Goal: Transaction & Acquisition: Subscribe to service/newsletter

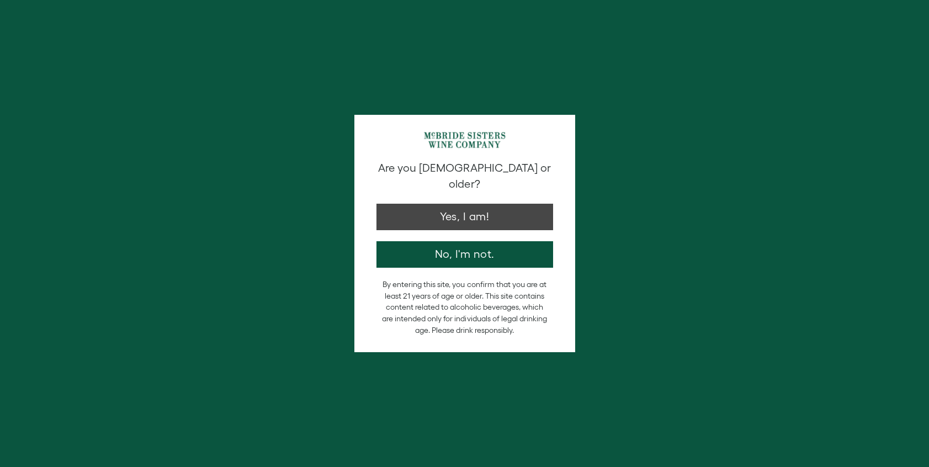
click at [527, 204] on button "Yes, I am!" at bounding box center [465, 217] width 177 height 27
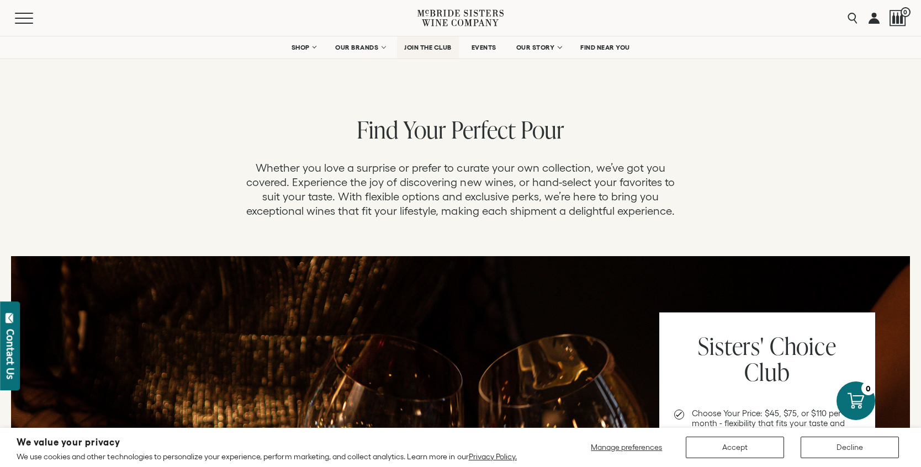
click at [429, 55] on link "JOIN THE CLUB" at bounding box center [428, 47] width 62 height 22
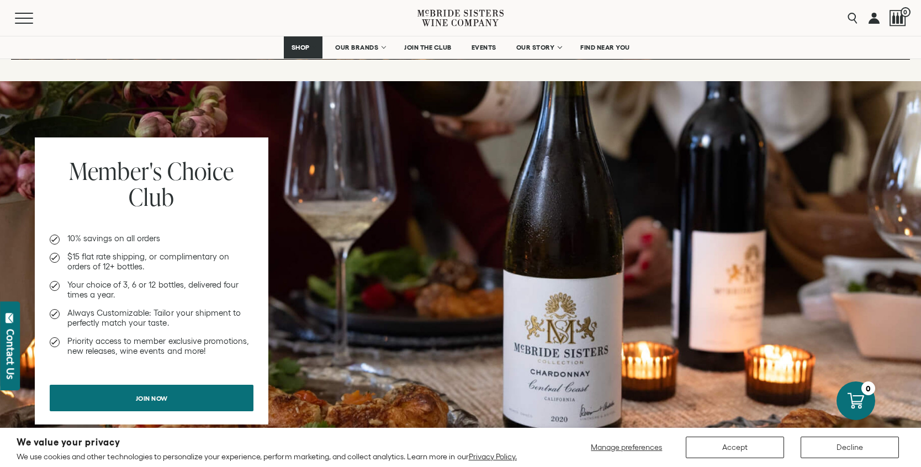
scroll to position [687, 0]
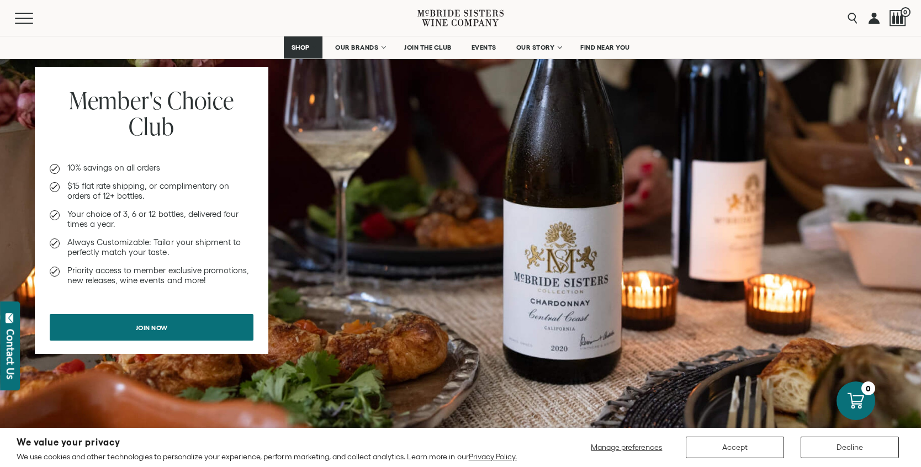
click at [191, 329] on link "Join now" at bounding box center [152, 327] width 204 height 27
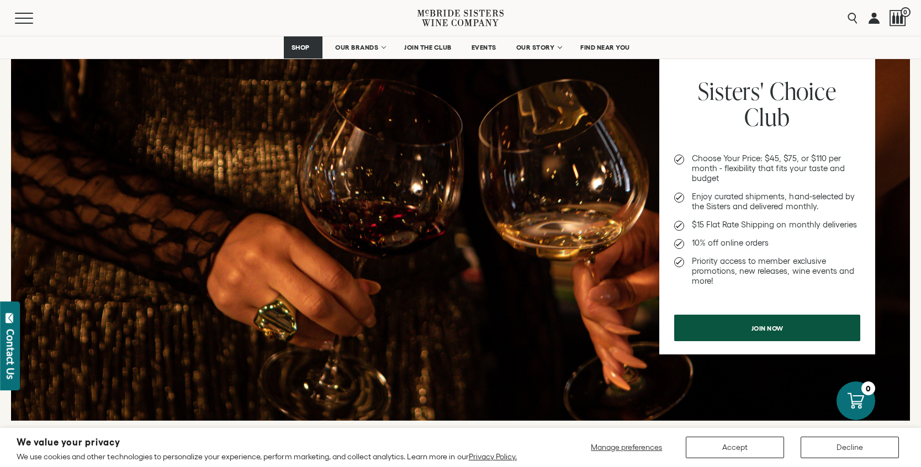
scroll to position [253, 0]
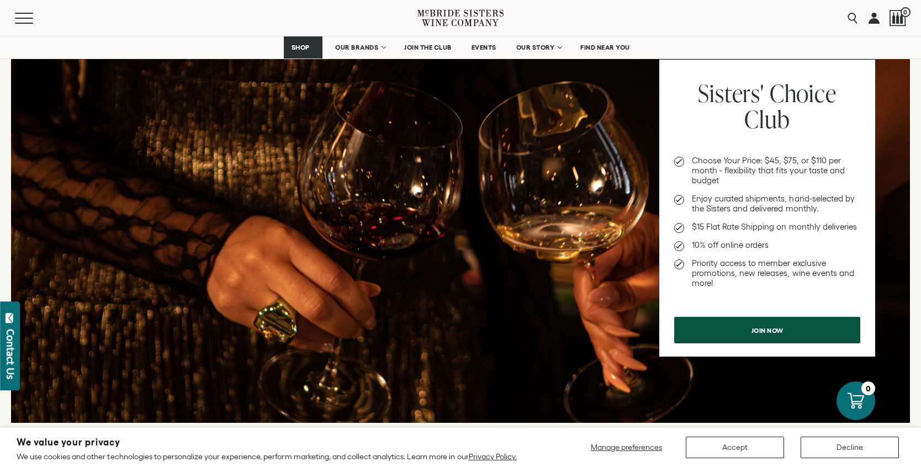
click at [733, 339] on link "Join now" at bounding box center [767, 330] width 186 height 27
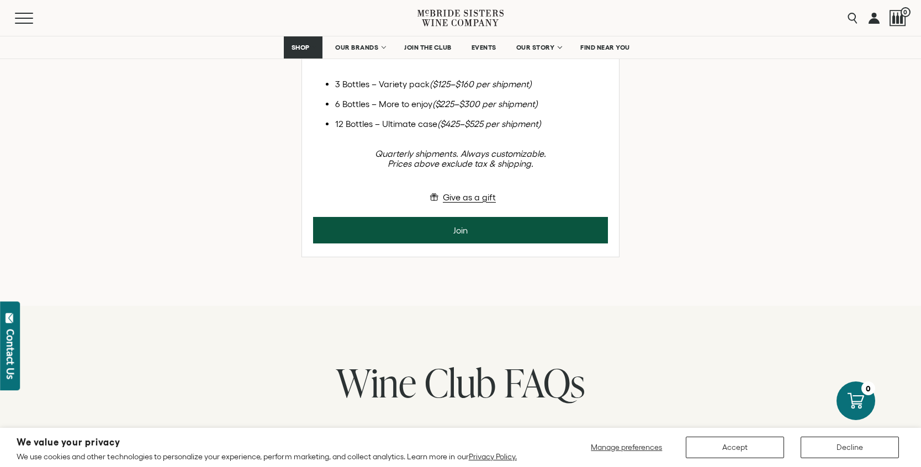
scroll to position [385, 0]
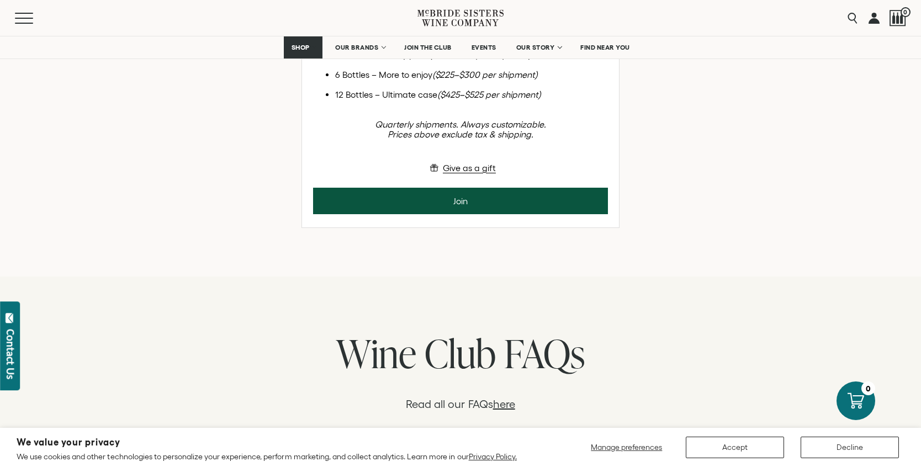
drag, startPoint x: 382, startPoint y: 211, endPoint x: 541, endPoint y: 213, distance: 158.5
click at [541, 60] on li "3 Bottles – Variety pack ($125–$160 per shipment)" at bounding box center [471, 55] width 273 height 10
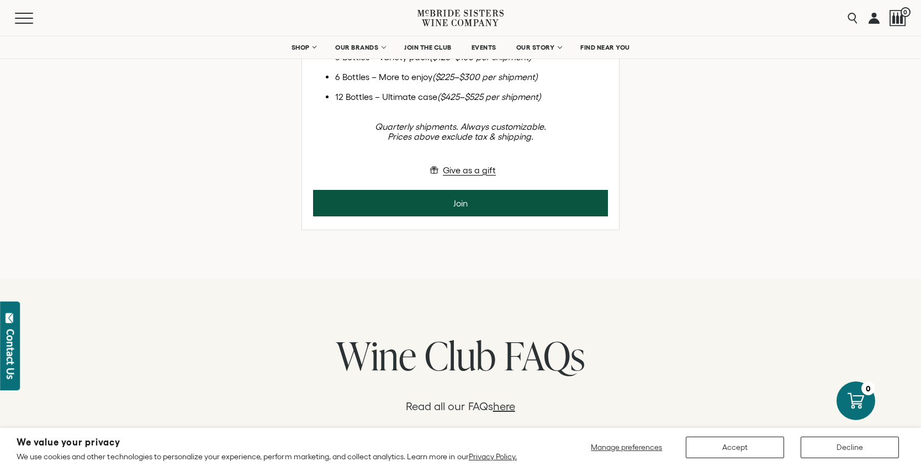
scroll to position [24, 0]
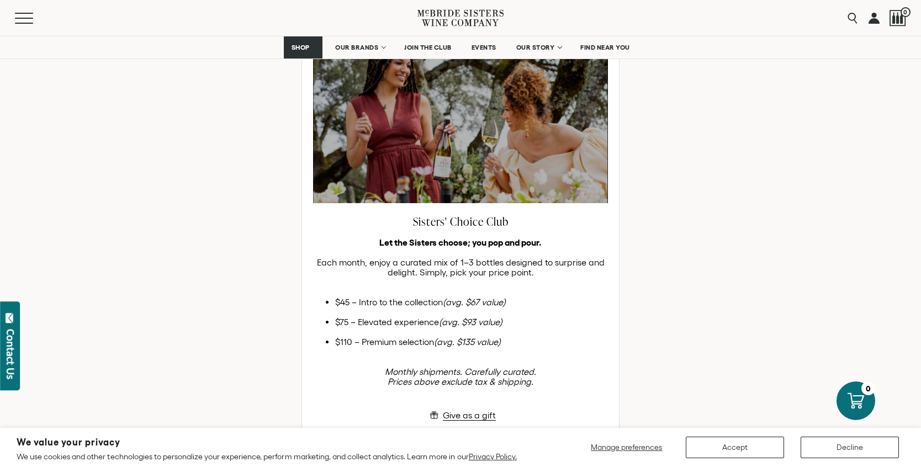
scroll to position [294, 0]
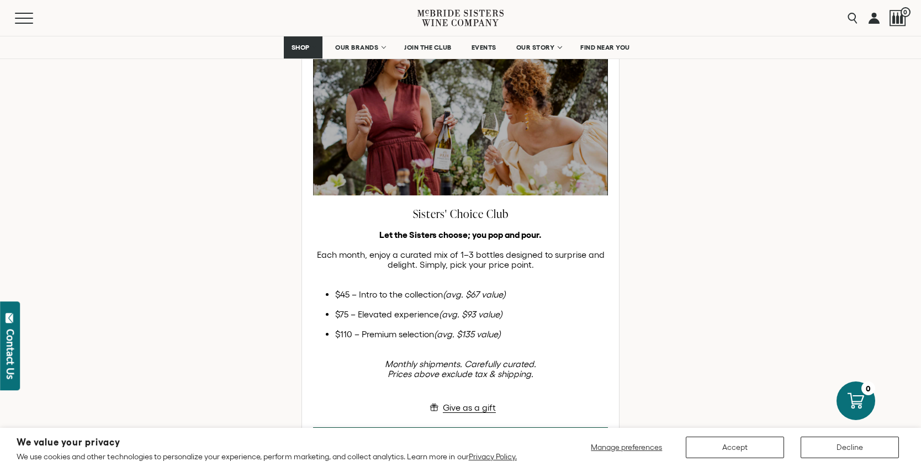
drag, startPoint x: 337, startPoint y: 295, endPoint x: 505, endPoint y: 297, distance: 168.4
click at [505, 297] on li "$45 – Intro to the collection (avg. $67 value)" at bounding box center [471, 294] width 273 height 10
click at [530, 304] on ul "$45 – Intro to the collection (avg. $67 value) $75 – Elevated experience (avg. …" at bounding box center [460, 314] width 295 height 50
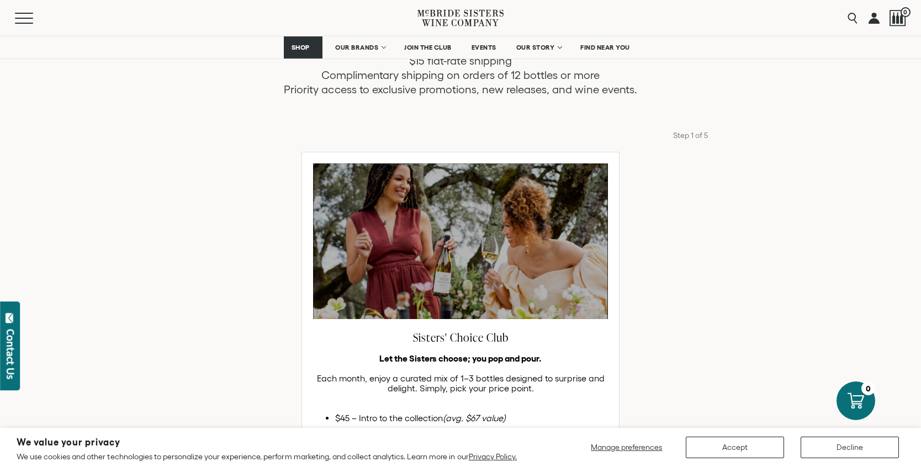
scroll to position [0, 0]
